Goal: Task Accomplishment & Management: Complete application form

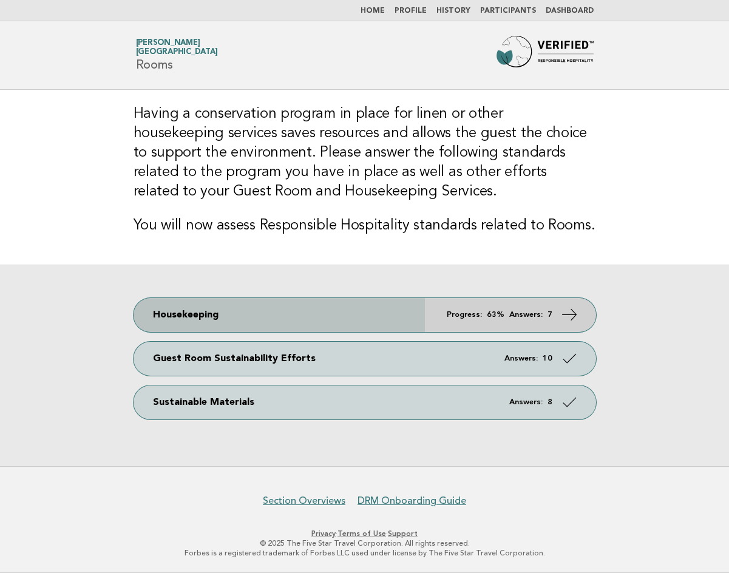
click at [568, 314] on icon at bounding box center [569, 314] width 18 height 18
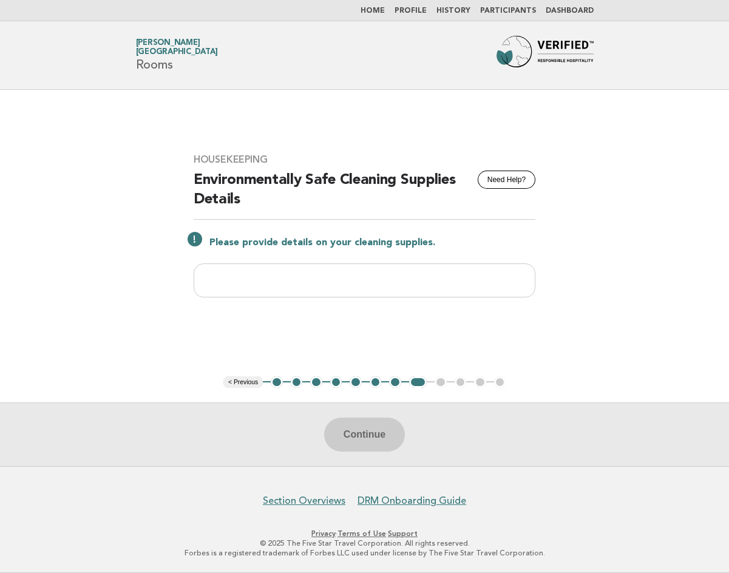
click at [393, 380] on button "7" at bounding box center [395, 382] width 12 height 12
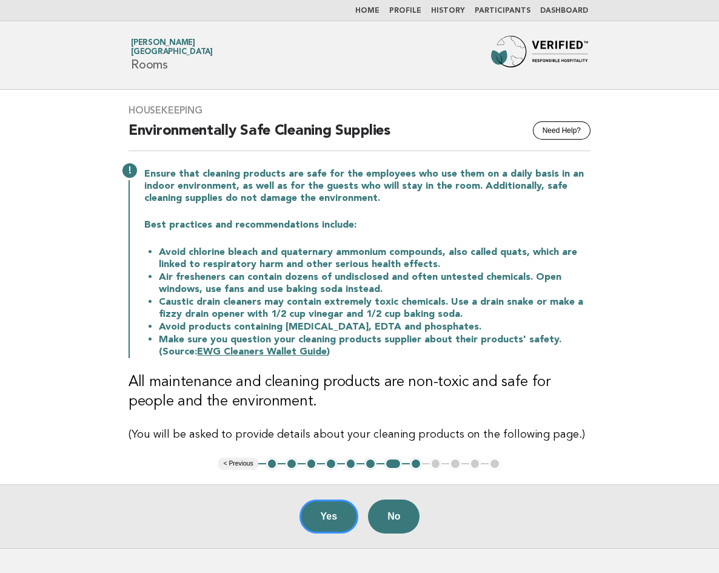
click at [436, 462] on ul "< Previous 1 2 3 4 5 6 7 8 9 10 11 12" at bounding box center [359, 463] width 282 height 12
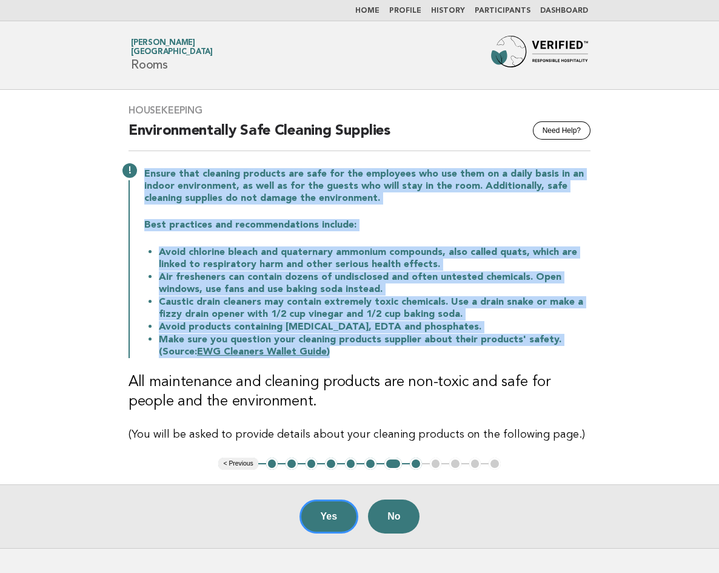
drag, startPoint x: 146, startPoint y: 174, endPoint x: 319, endPoint y: 340, distance: 240.3
click at [326, 349] on div "Ensure that cleaning products are safe for the employees who use them on a dail…" at bounding box center [360, 262] width 462 height 192
copy div "Ensure that cleaning products are safe for the employees who use them on a dail…"
click at [263, 354] on link "EWG Cleaners Wallet Guide" at bounding box center [262, 352] width 130 height 10
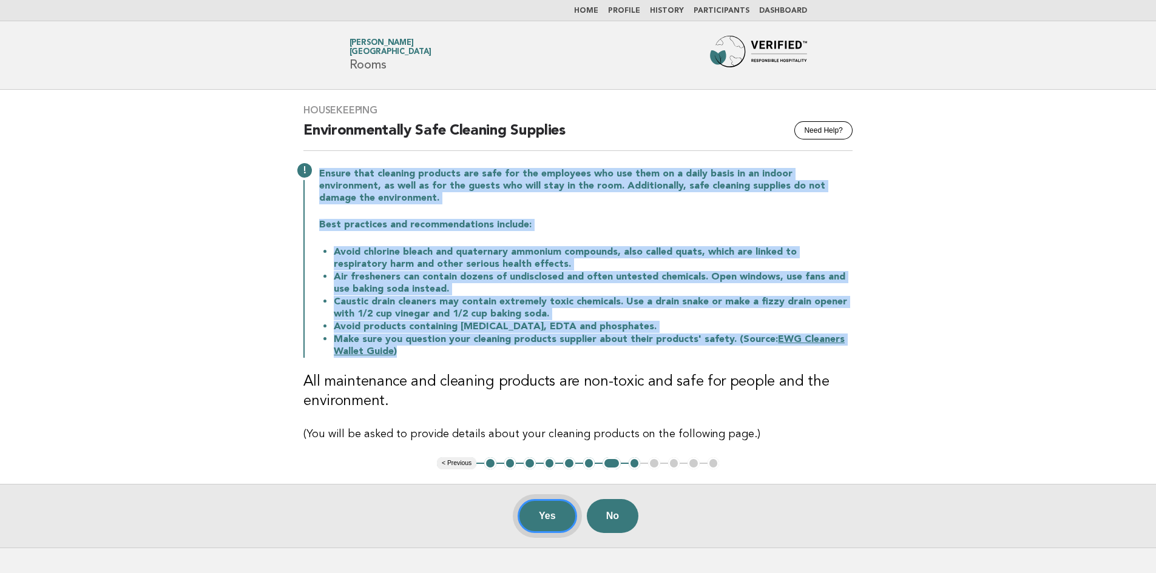
click at [550, 500] on button "Yes" at bounding box center [546, 516] width 59 height 34
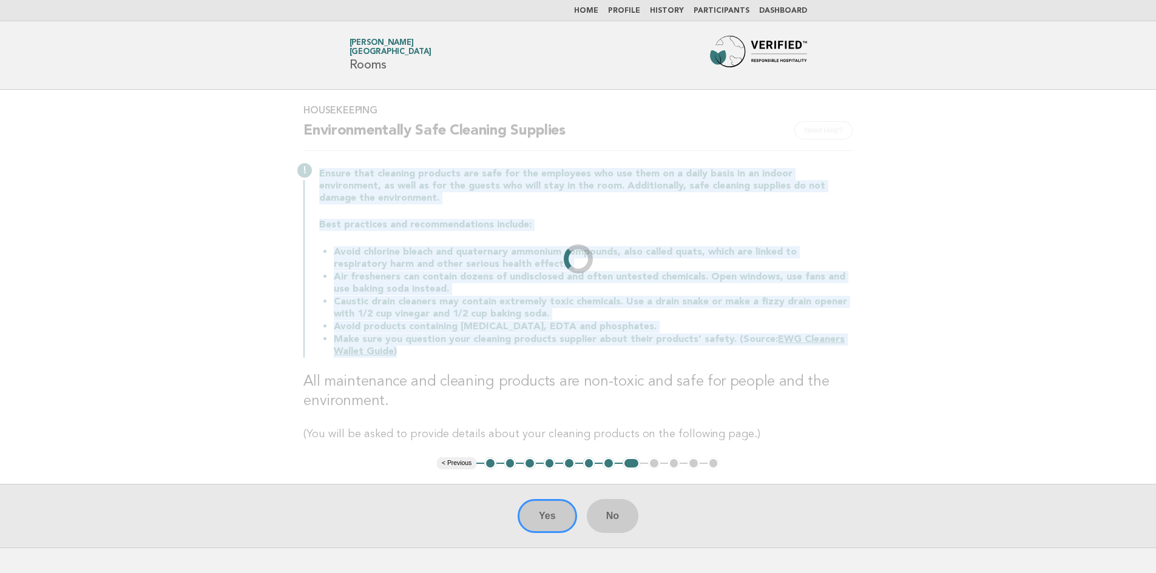
click at [728, 314] on main "Housekeeping Need Help? Environmentally Safe Cleaning Supplies Ensure that clea…" at bounding box center [578, 319] width 1156 height 458
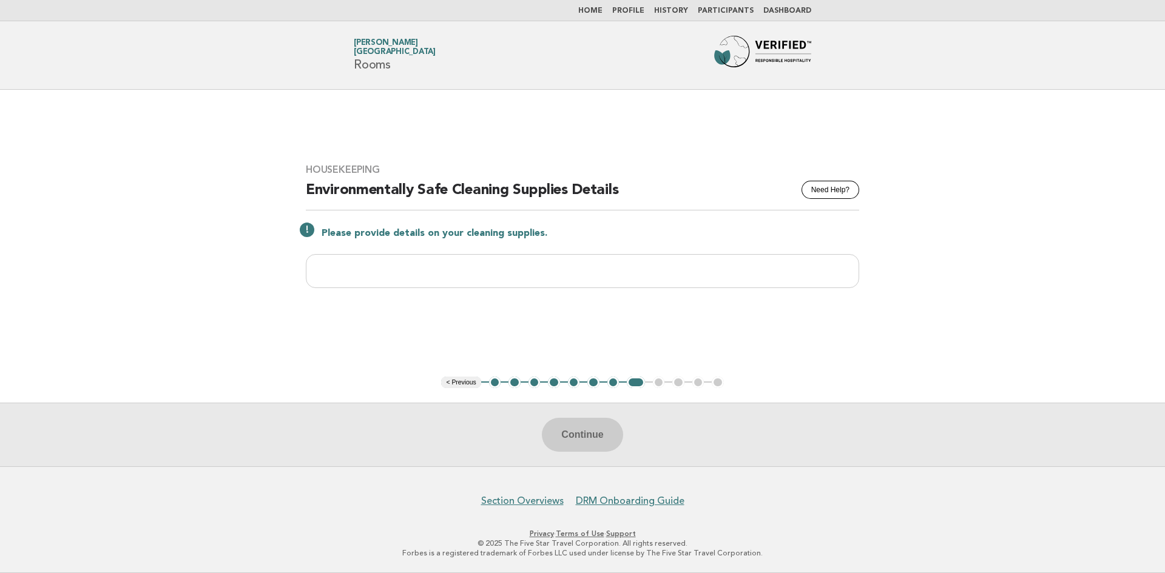
drag, startPoint x: 484, startPoint y: 232, endPoint x: 314, endPoint y: 224, distance: 170.0
click at [359, 239] on p "Please provide details on your cleaning supplies." at bounding box center [589, 233] width 537 height 12
click at [306, 231] on div "Please provide details on your cleaning supplies." at bounding box center [582, 232] width 553 height 15
click at [311, 233] on div "Please provide details on your cleaning supplies." at bounding box center [582, 232] width 553 height 15
drag, startPoint x: 321, startPoint y: 229, endPoint x: 534, endPoint y: 234, distance: 212.4
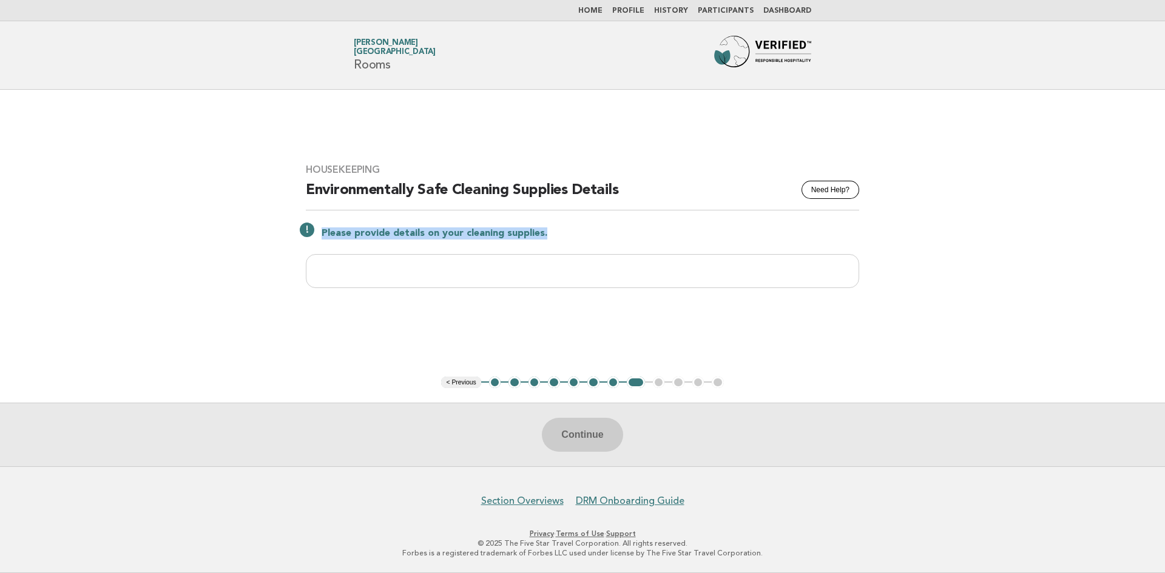
click at [552, 240] on p "Please provide details on your cleaning supplies." at bounding box center [589, 233] width 537 height 12
copy p "Please provide details on your cleaning supplies."
click at [663, 420] on div "Continue" at bounding box center [582, 435] width 1165 height 64
click at [692, 279] on input "text" at bounding box center [582, 271] width 553 height 34
drag, startPoint x: 608, startPoint y: 434, endPoint x: 629, endPoint y: 422, distance: 23.6
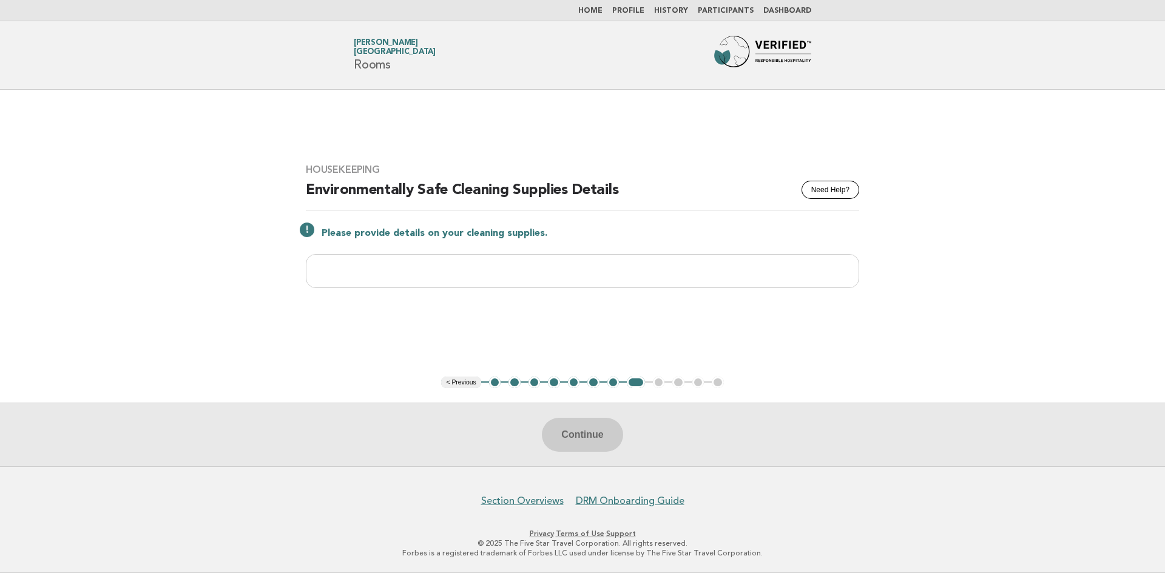
click at [610, 433] on div "Continue" at bounding box center [582, 435] width 1165 height 64
click at [658, 384] on ul "< Previous 1 2 3 4 5 6 7 8 9 10 11 12" at bounding box center [582, 383] width 282 height 12
click at [728, 8] on link "Participants" at bounding box center [726, 10] width 56 height 7
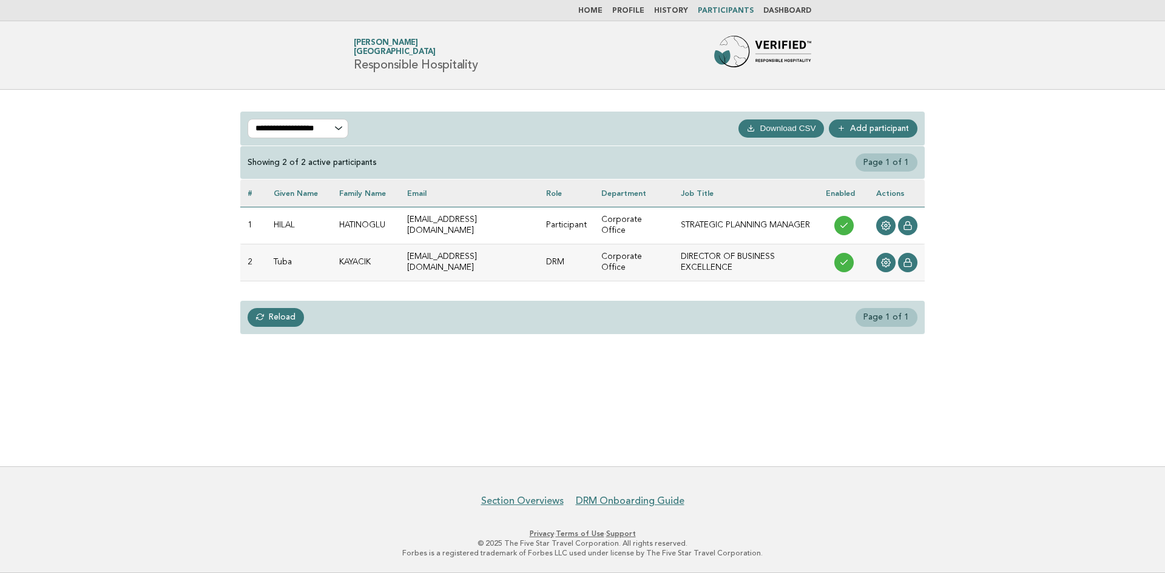
click at [363, 221] on td "HATINOGLU" at bounding box center [366, 225] width 68 height 37
click at [892, 227] on link at bounding box center [885, 225] width 19 height 19
click at [886, 266] on icon at bounding box center [886, 263] width 10 height 10
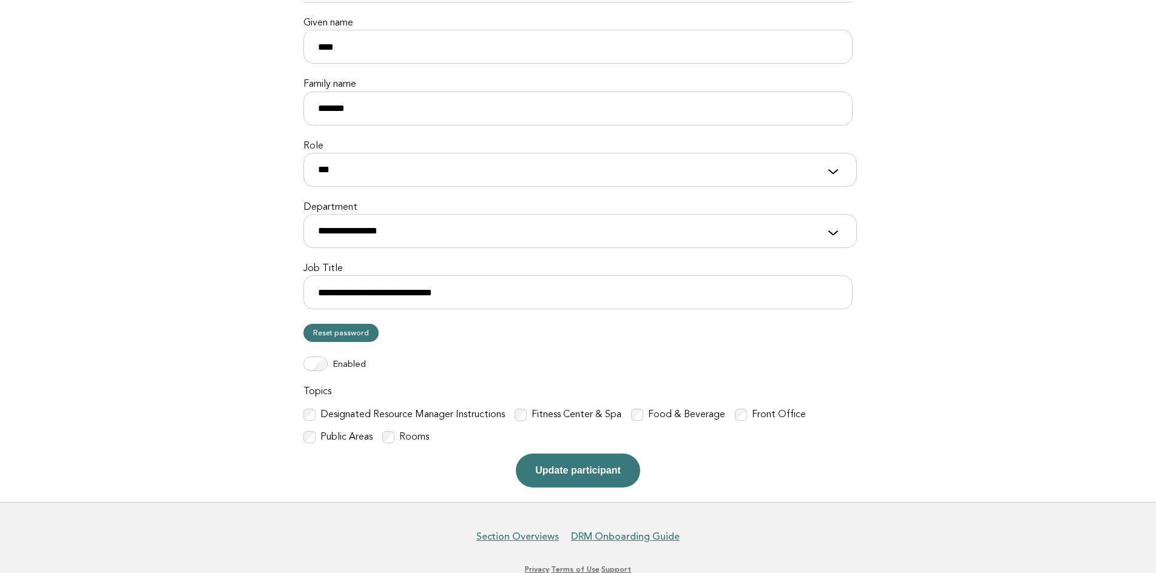
scroll to position [186, 0]
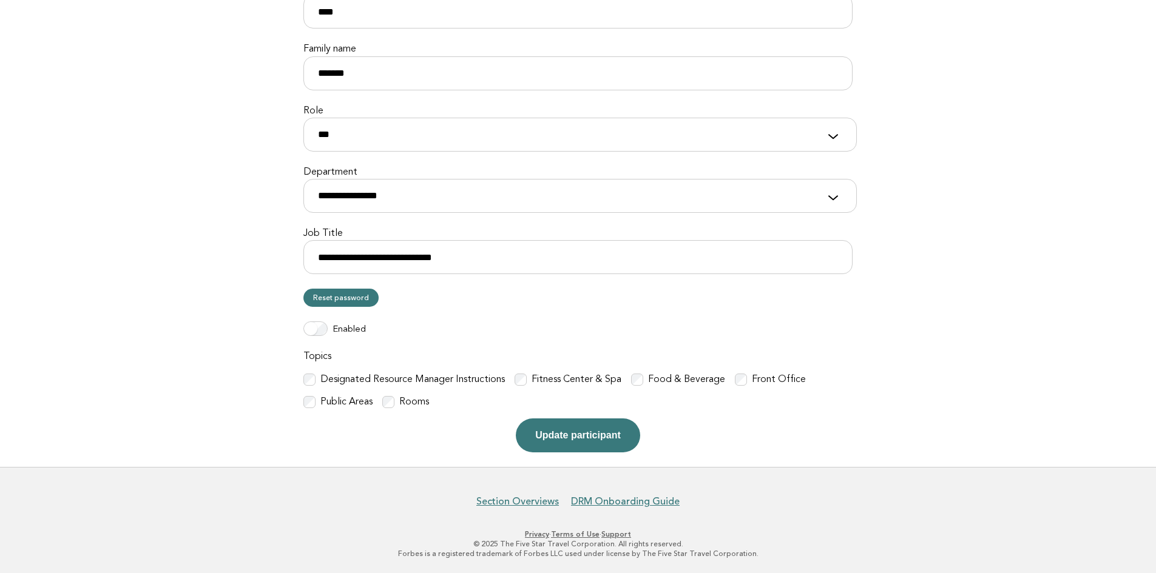
click at [416, 437] on p "Update participant" at bounding box center [577, 436] width 549 height 34
click at [610, 436] on button "Update participant" at bounding box center [578, 436] width 124 height 34
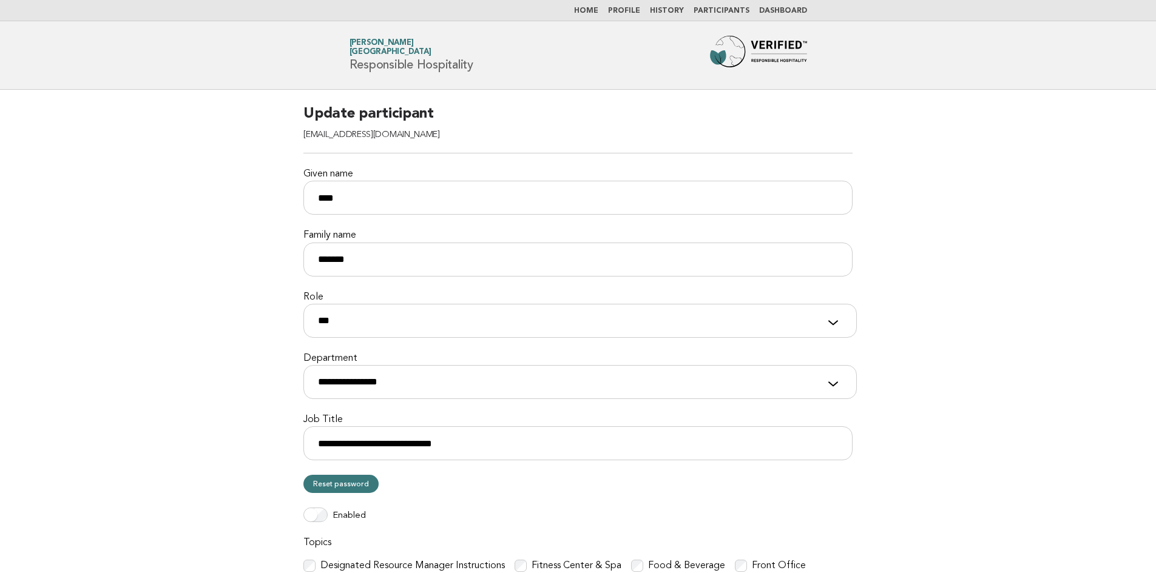
click at [593, 8] on link "Home" at bounding box center [586, 10] width 24 height 7
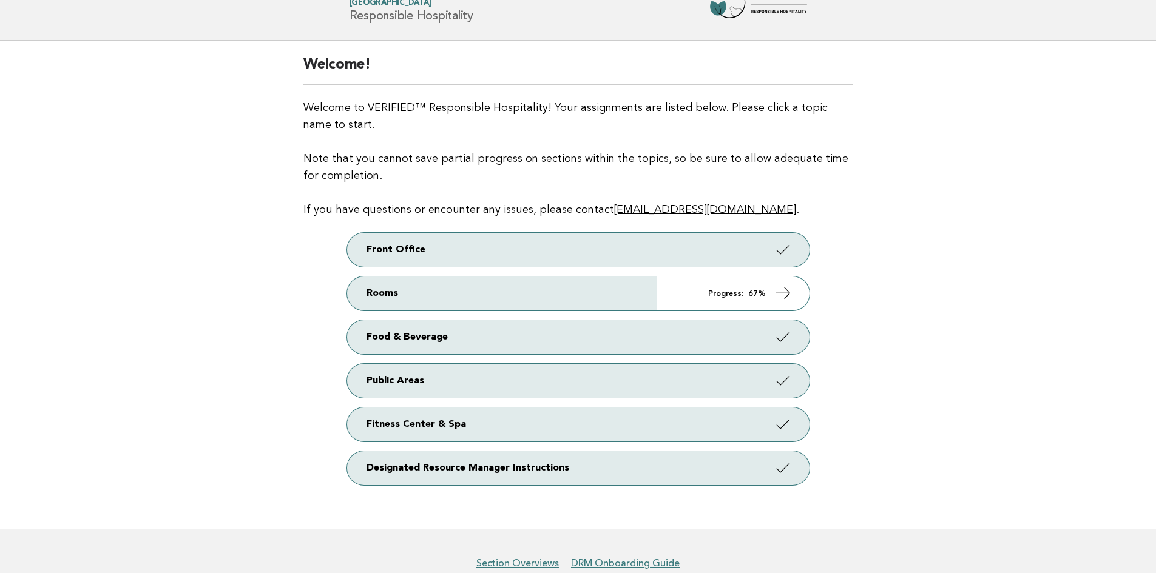
scroll to position [50, 0]
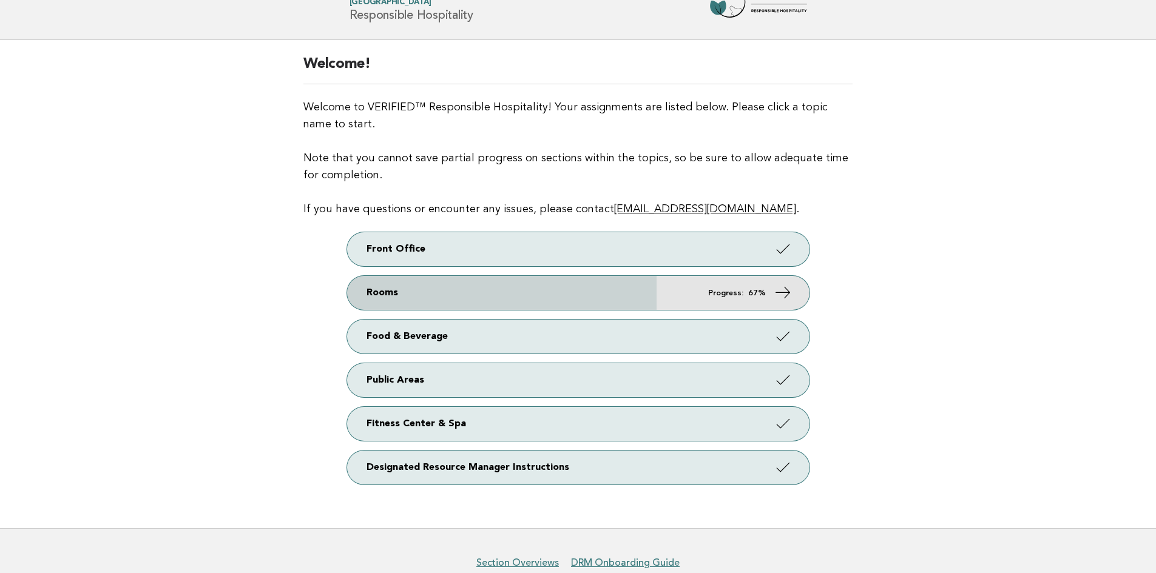
click at [793, 291] on link "Rooms Progress: 67%" at bounding box center [578, 293] width 462 height 34
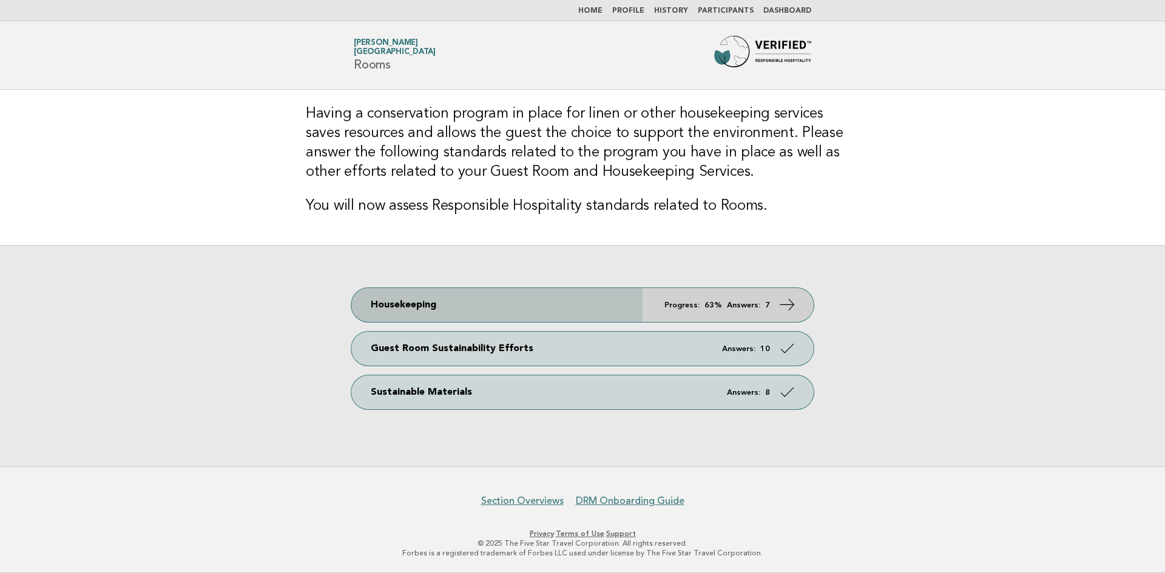
click at [794, 306] on icon at bounding box center [787, 305] width 18 height 18
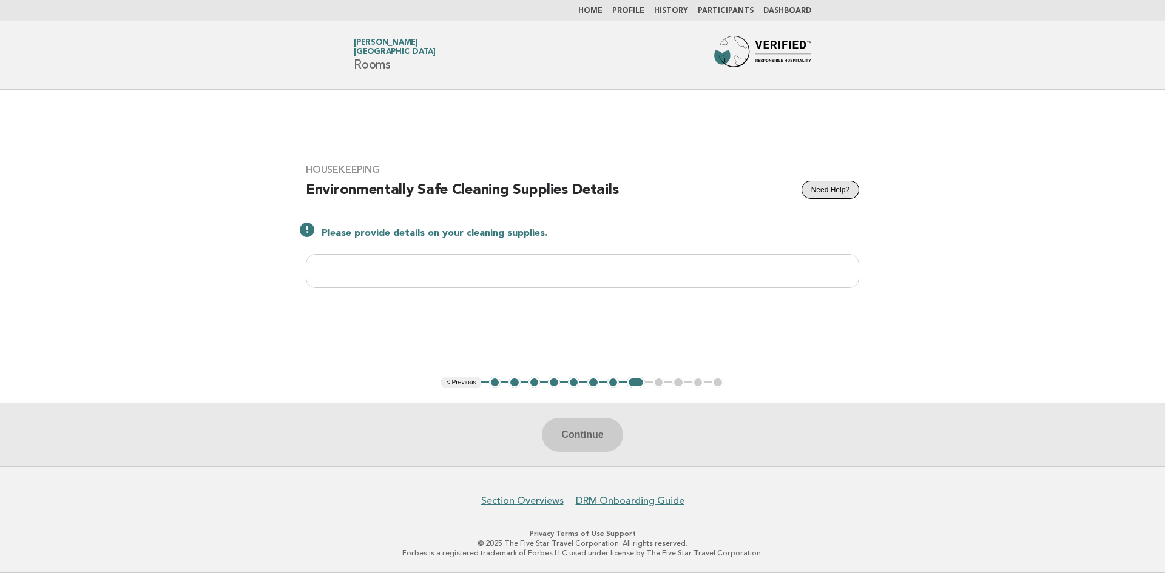
click at [827, 190] on button "Need Help?" at bounding box center [830, 190] width 58 height 18
drag, startPoint x: 658, startPoint y: 380, endPoint x: 671, endPoint y: 383, distance: 13.7
click at [658, 380] on ul "< Previous 1 2 3 4 5 6 7 8 9 10 11 12" at bounding box center [582, 383] width 282 height 12
click at [676, 385] on ul "< Previous 1 2 3 4 5 6 7 8 9 10 11 12" at bounding box center [582, 383] width 282 height 12
click at [592, 439] on div "Continue" at bounding box center [582, 435] width 1165 height 64
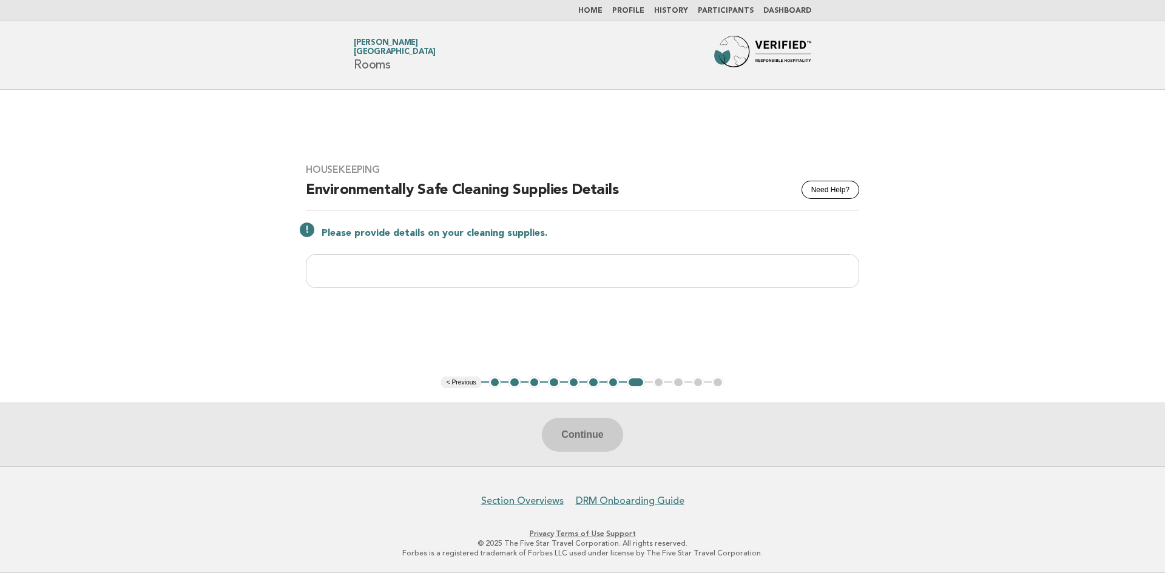
click at [607, 437] on div "Continue" at bounding box center [582, 435] width 1165 height 64
click at [602, 268] on input "text" at bounding box center [582, 271] width 553 height 34
type input "*"
click at [605, 320] on main "Housekeeping Need Help? Environmentally Safe Cleaning Supplies Details Please p…" at bounding box center [582, 278] width 1165 height 377
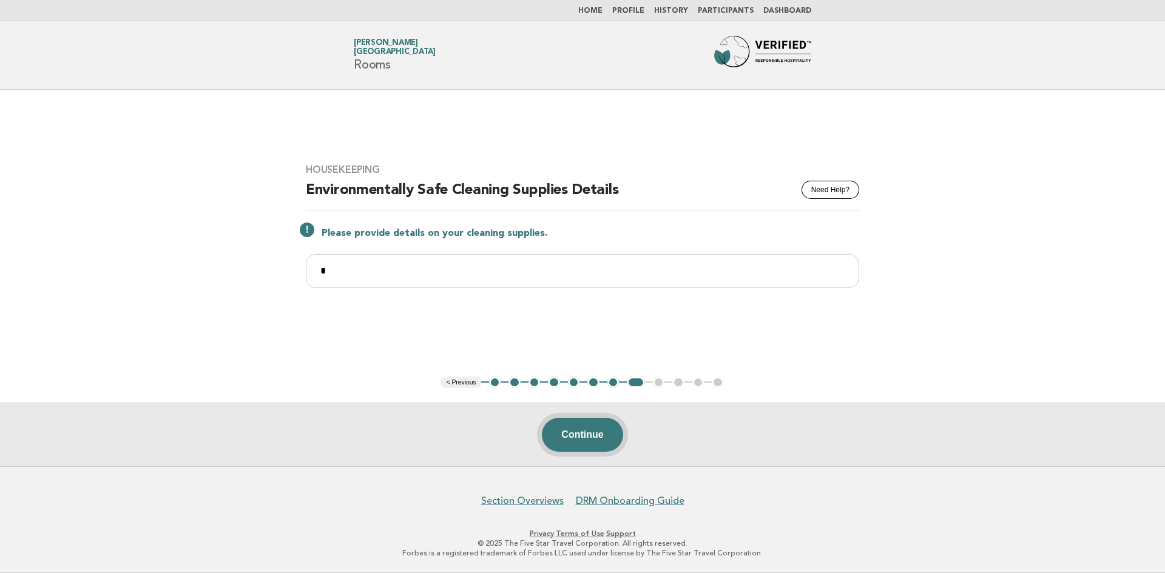
click at [599, 435] on button "Continue" at bounding box center [582, 435] width 81 height 34
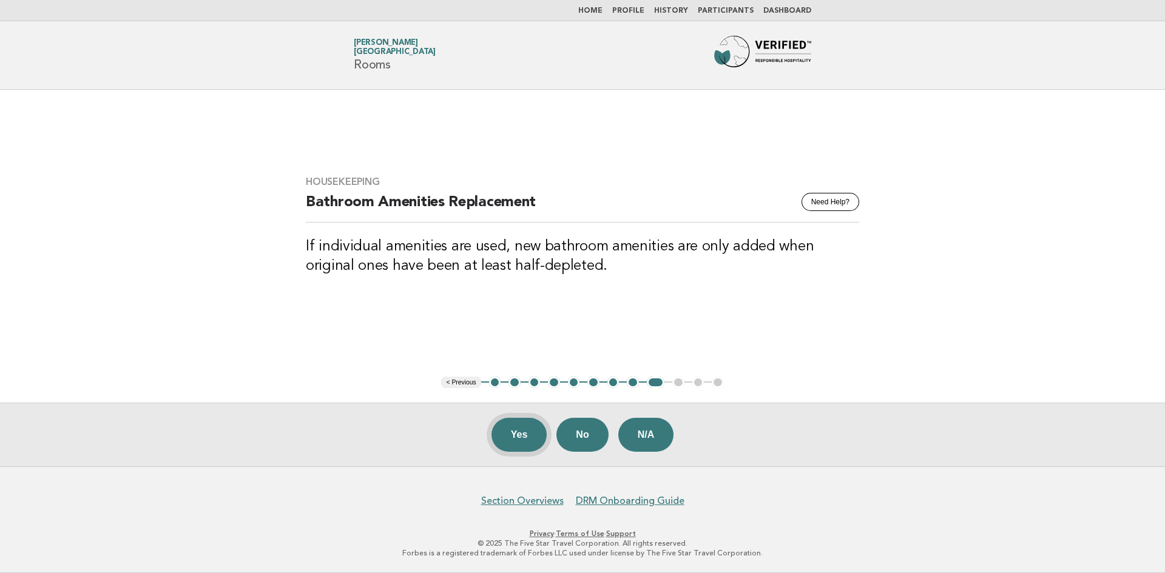
click at [516, 433] on button "Yes" at bounding box center [519, 435] width 56 height 34
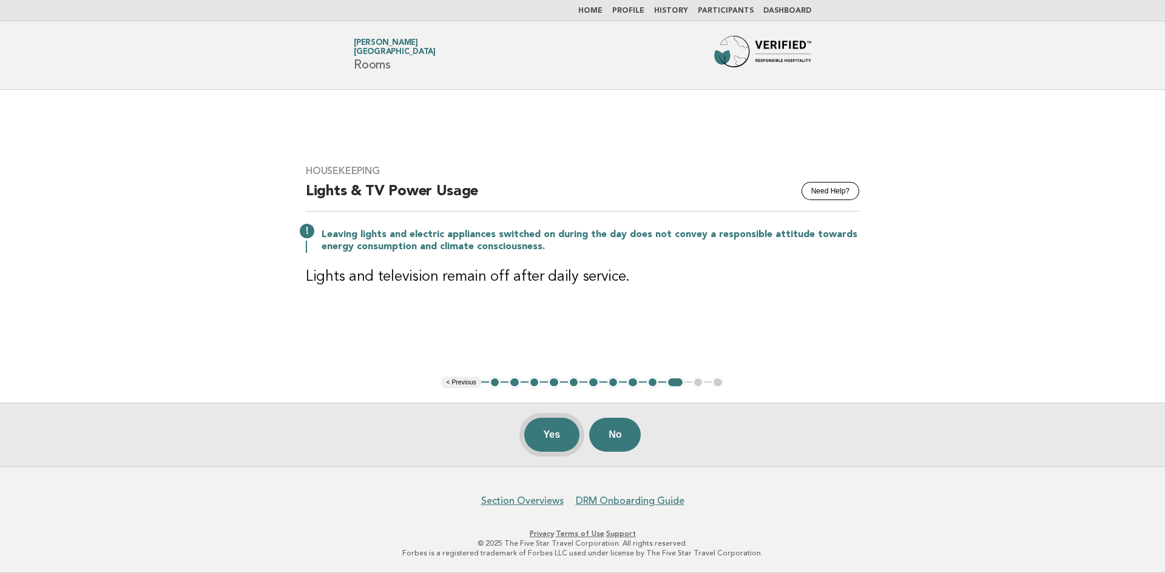
click at [543, 428] on button "Yes" at bounding box center [552, 435] width 56 height 34
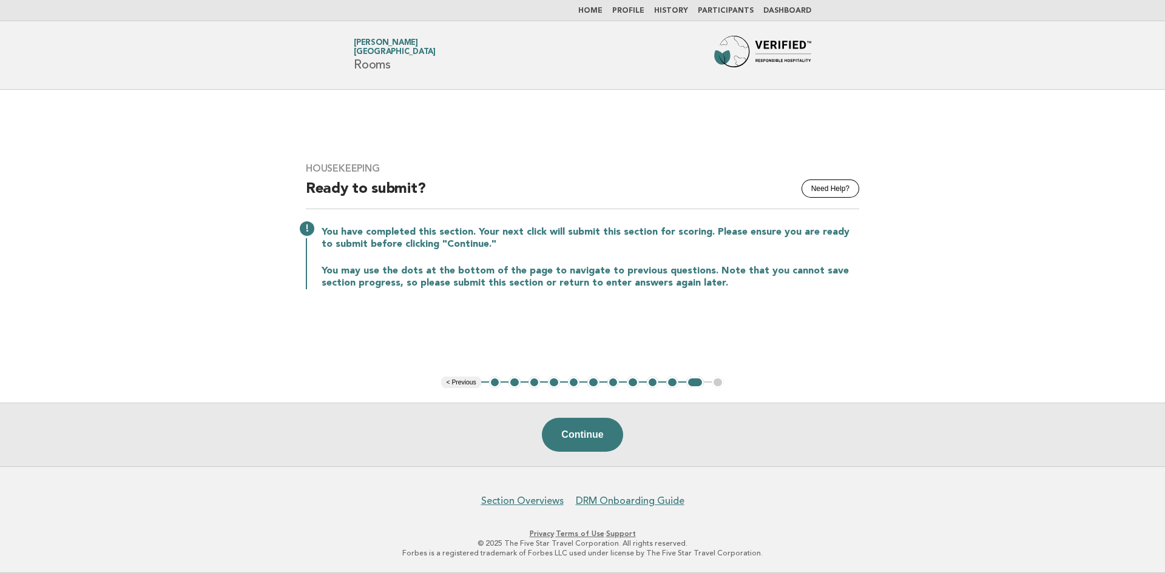
click at [634, 381] on button "8" at bounding box center [633, 383] width 12 height 12
